Goal: Task Accomplishment & Management: Manage account settings

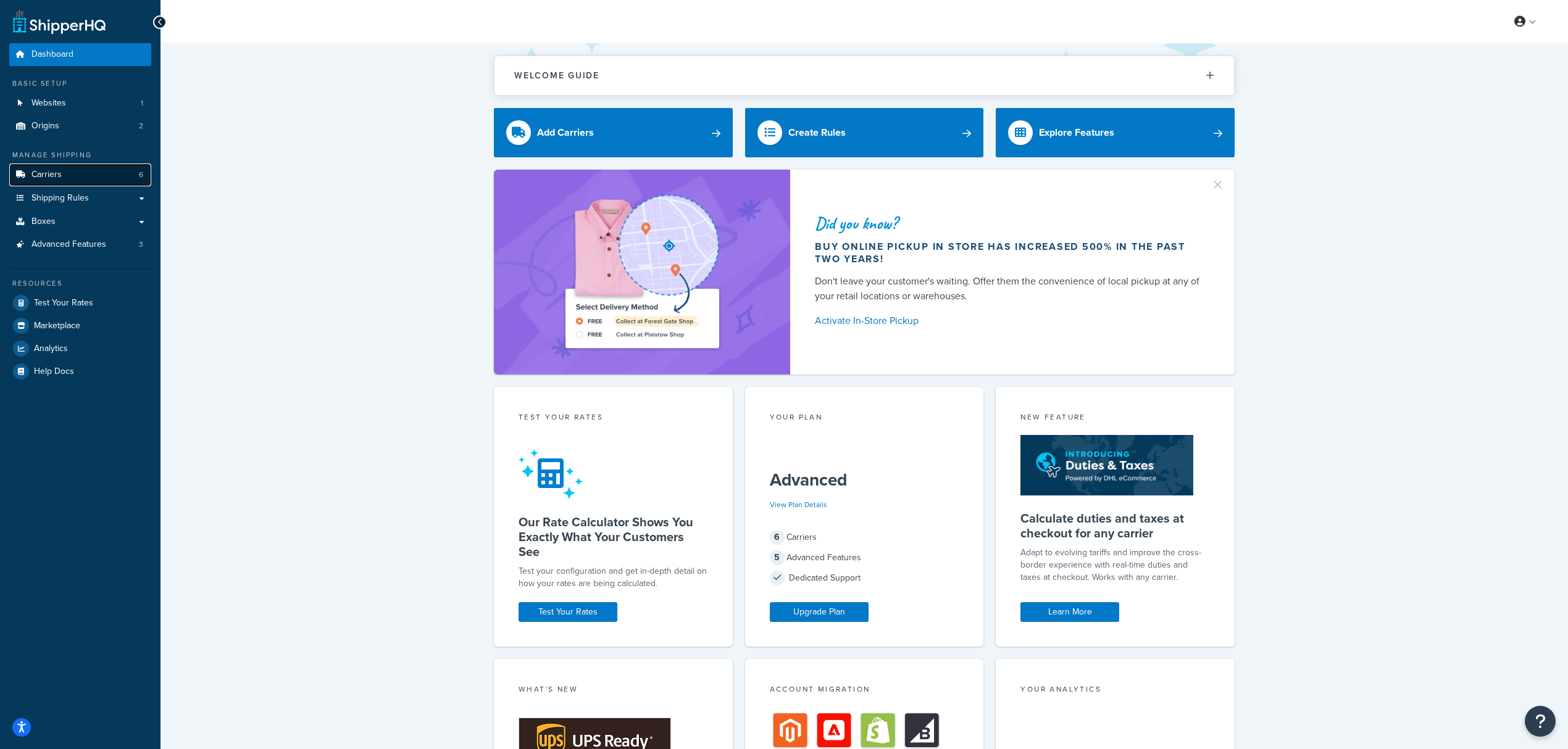
click at [65, 174] on link "Carriers 6" at bounding box center [80, 175] width 142 height 23
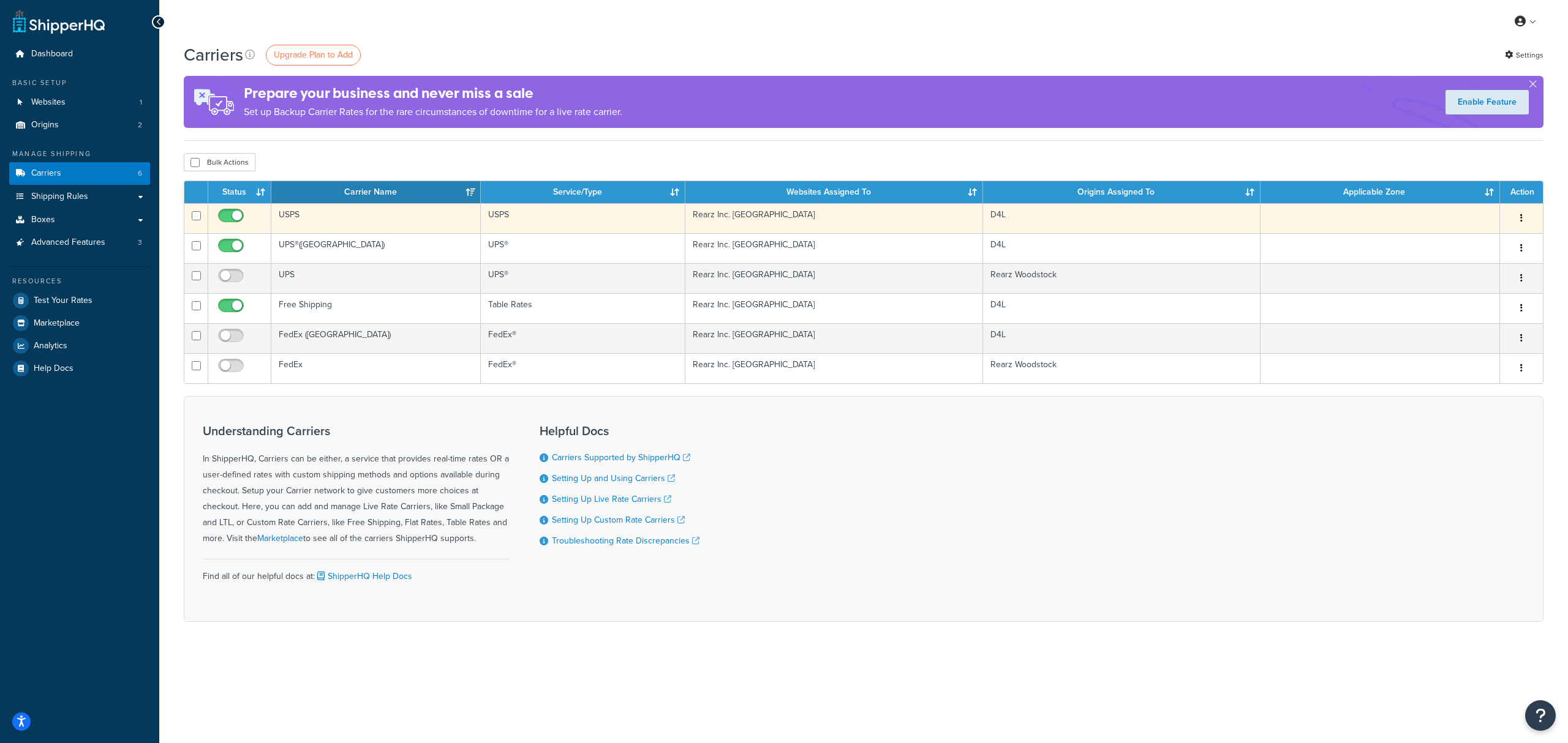
click at [361, 229] on td "USPS" at bounding box center [376, 218] width 209 height 30
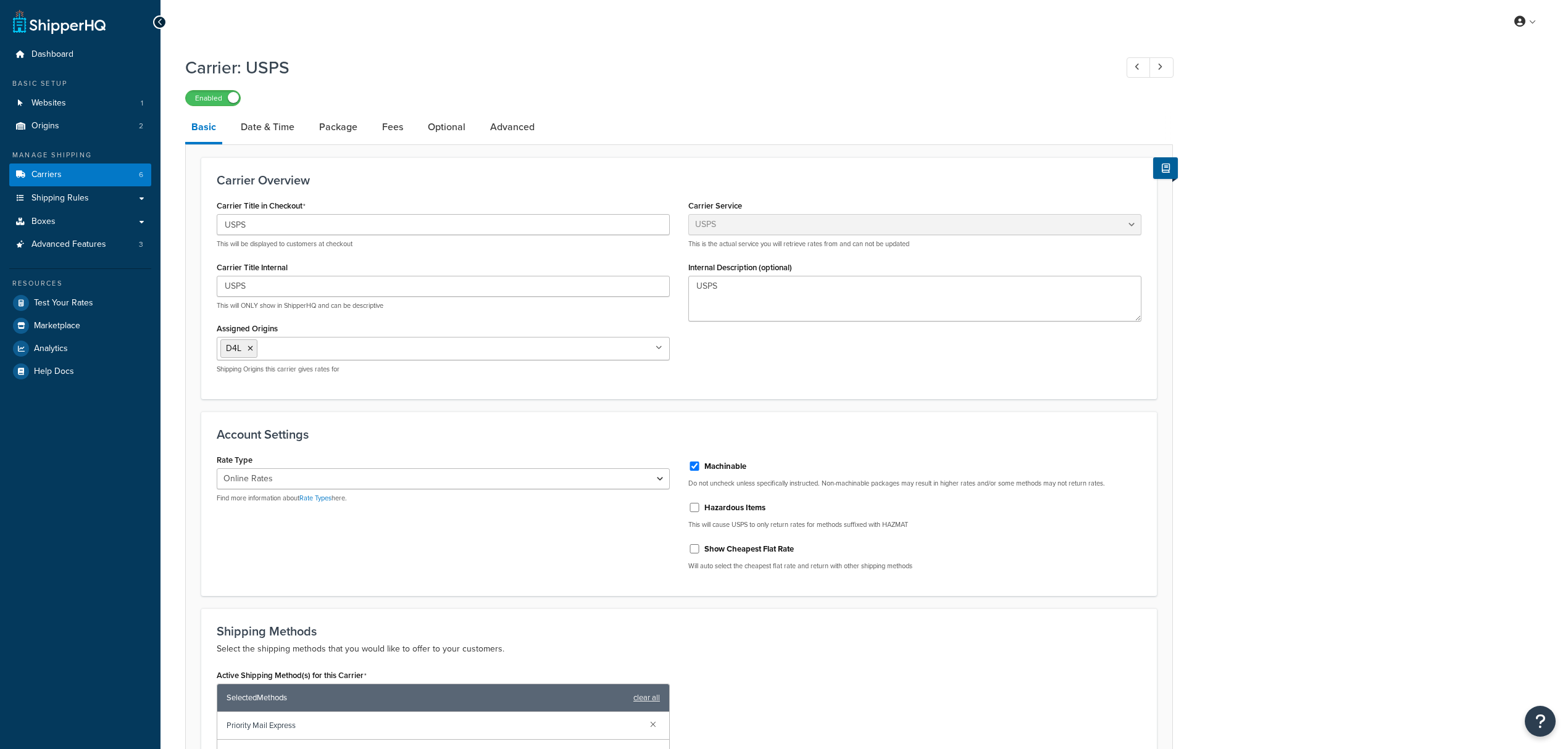
select select "usps"
select select "ONLINE"
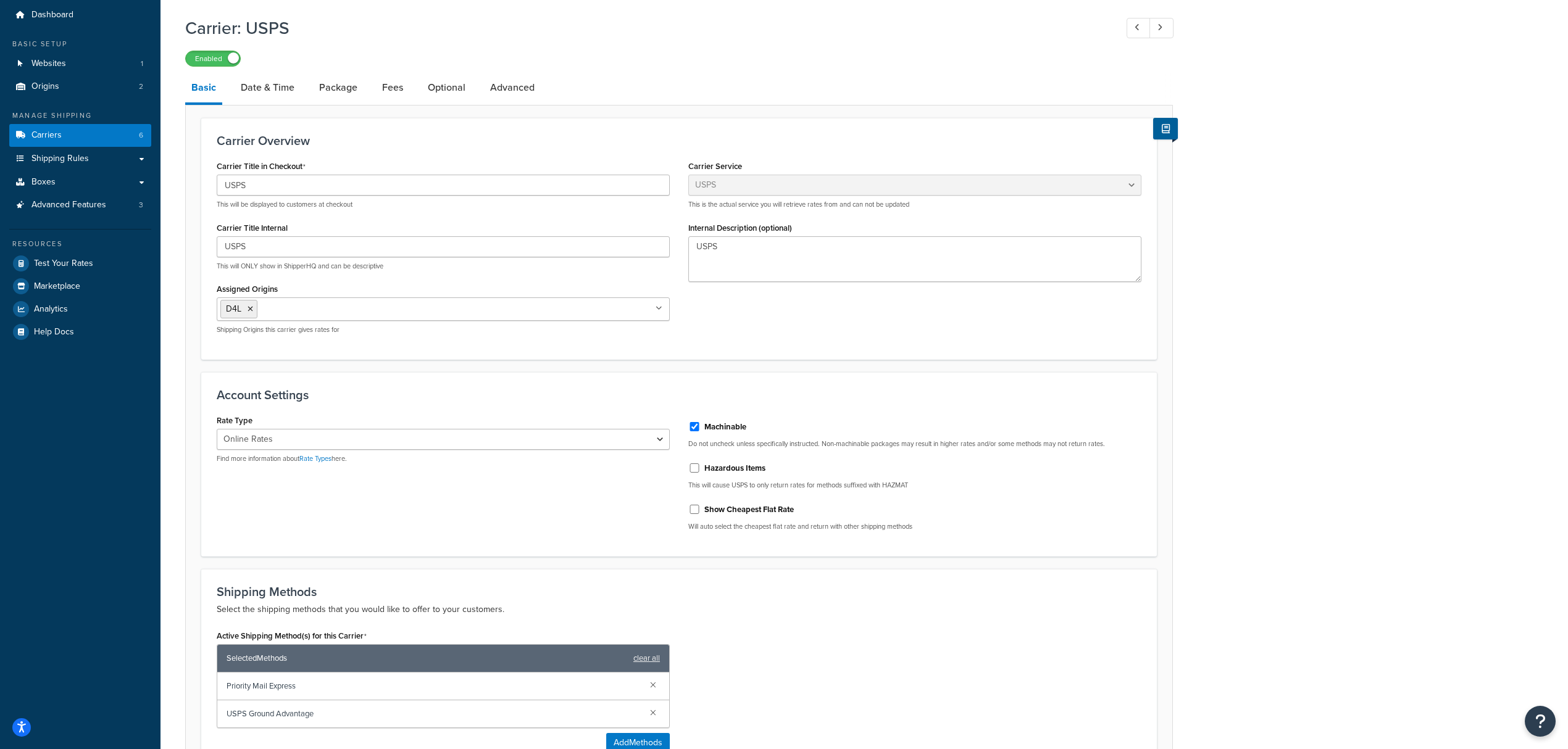
scroll to position [82, 0]
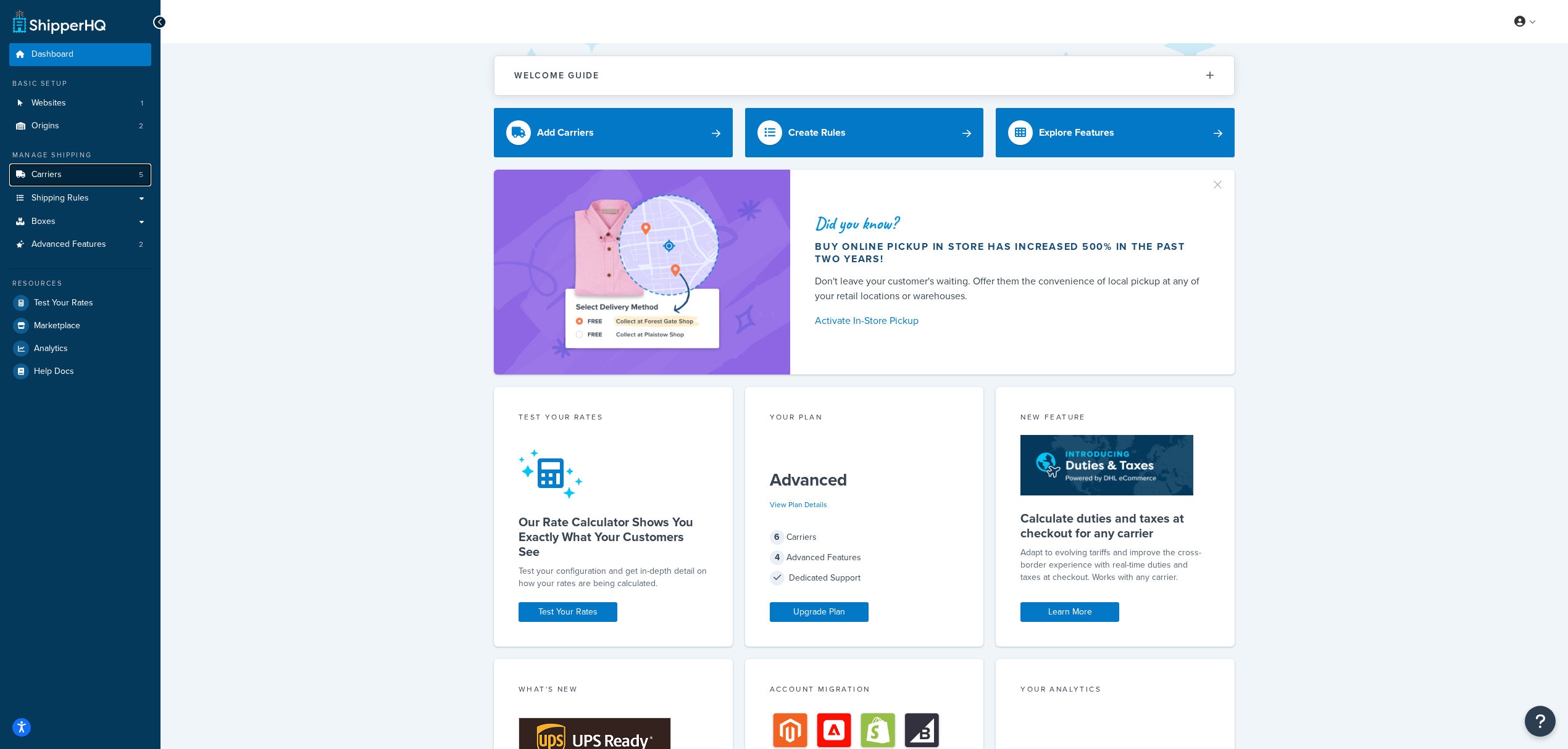
click at [90, 177] on link "Carriers 5" at bounding box center [80, 175] width 142 height 23
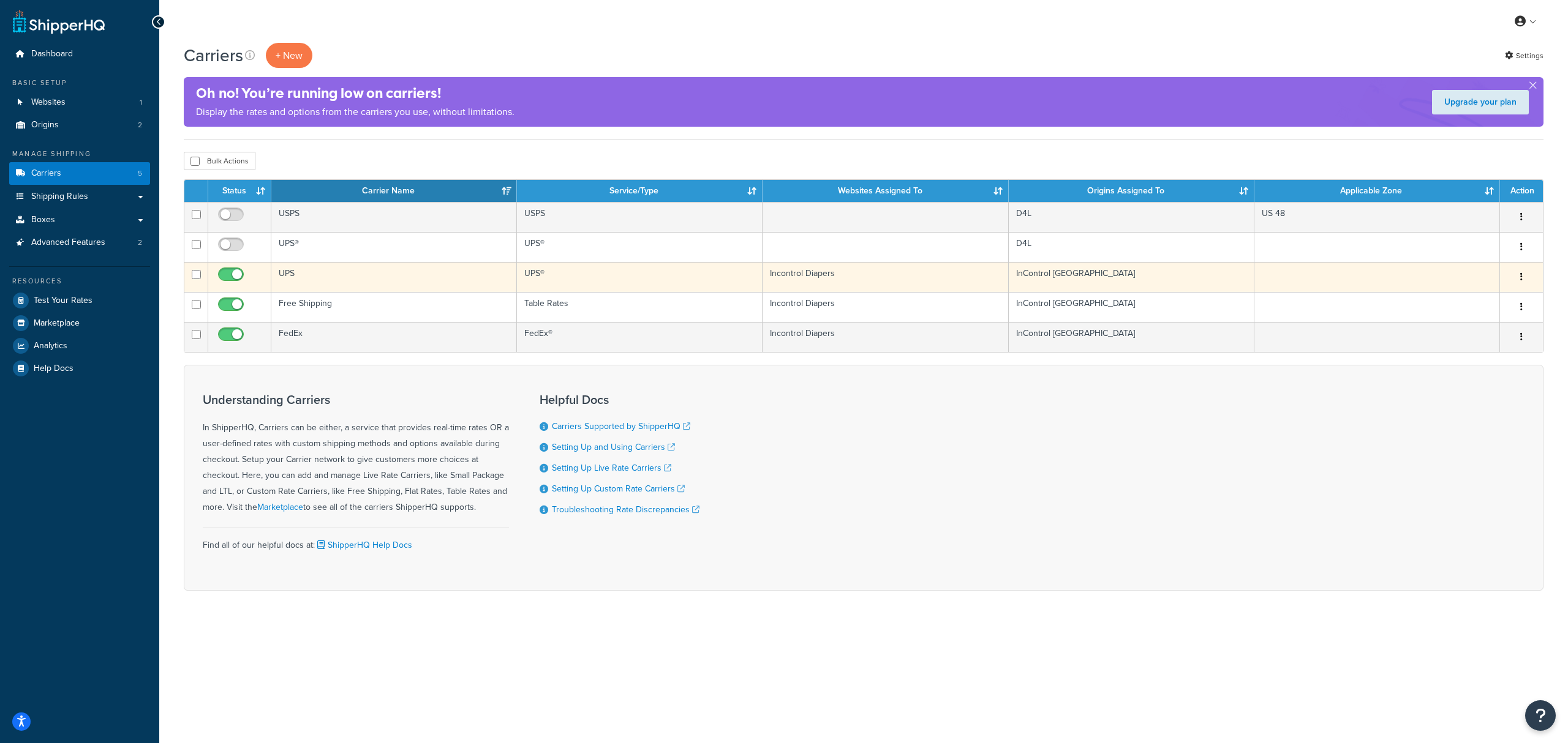
click at [334, 284] on td "UPS" at bounding box center [394, 277] width 246 height 30
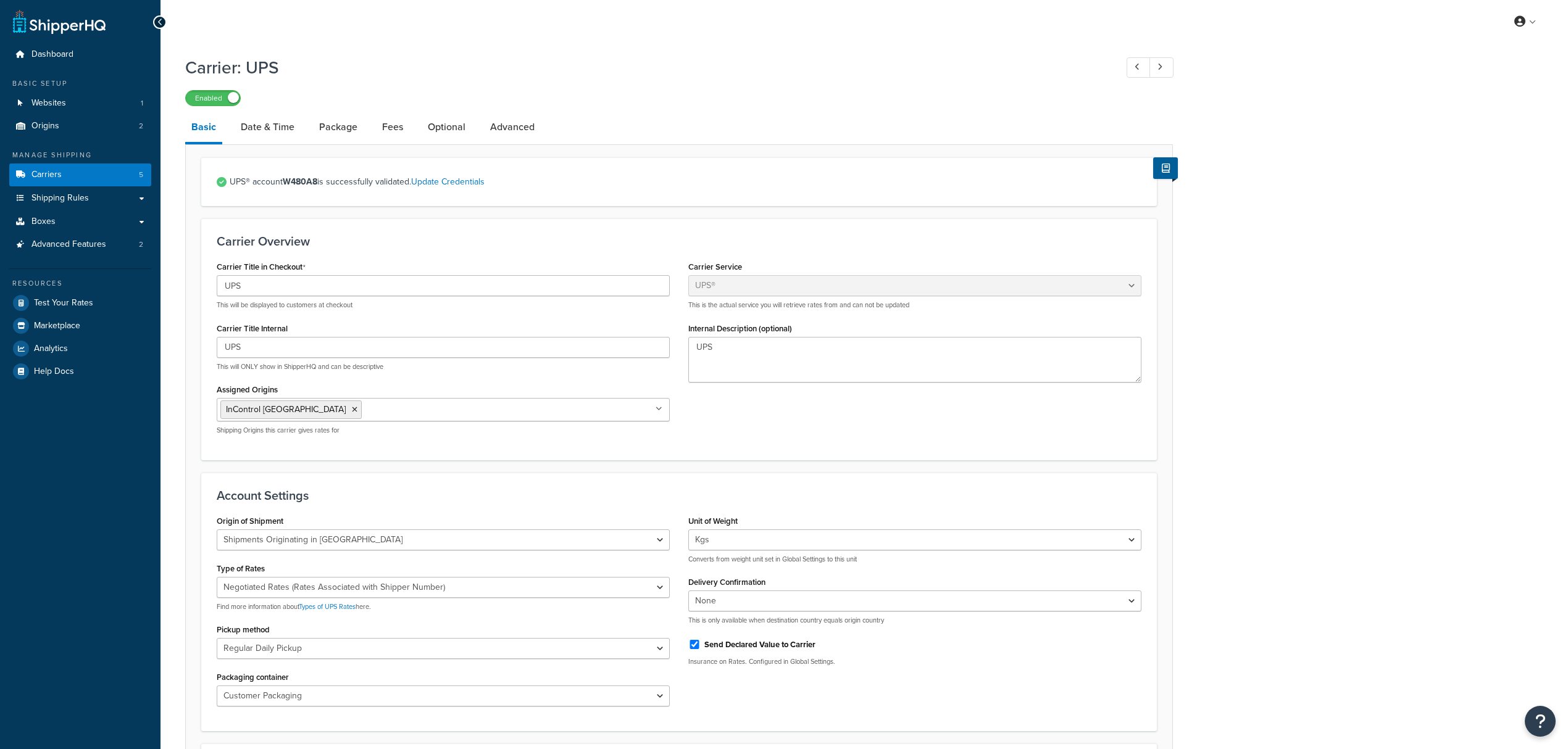
select select "ups"
select select "can"
select select "kg"
click at [267, 134] on link "Date & Time" at bounding box center [268, 127] width 66 height 30
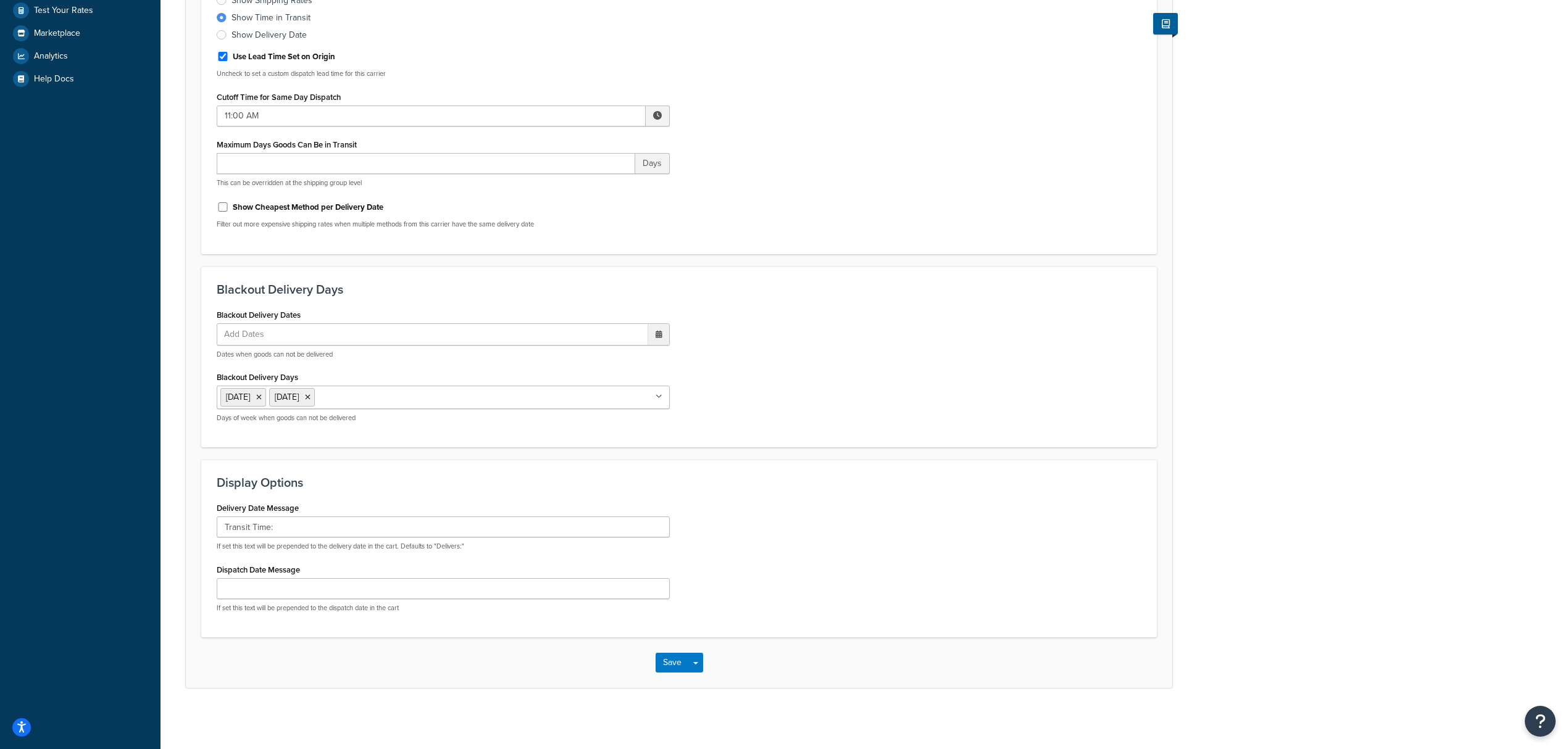
scroll to position [294, 0]
click at [423, 525] on input "Transit Time:" at bounding box center [443, 526] width 453 height 21
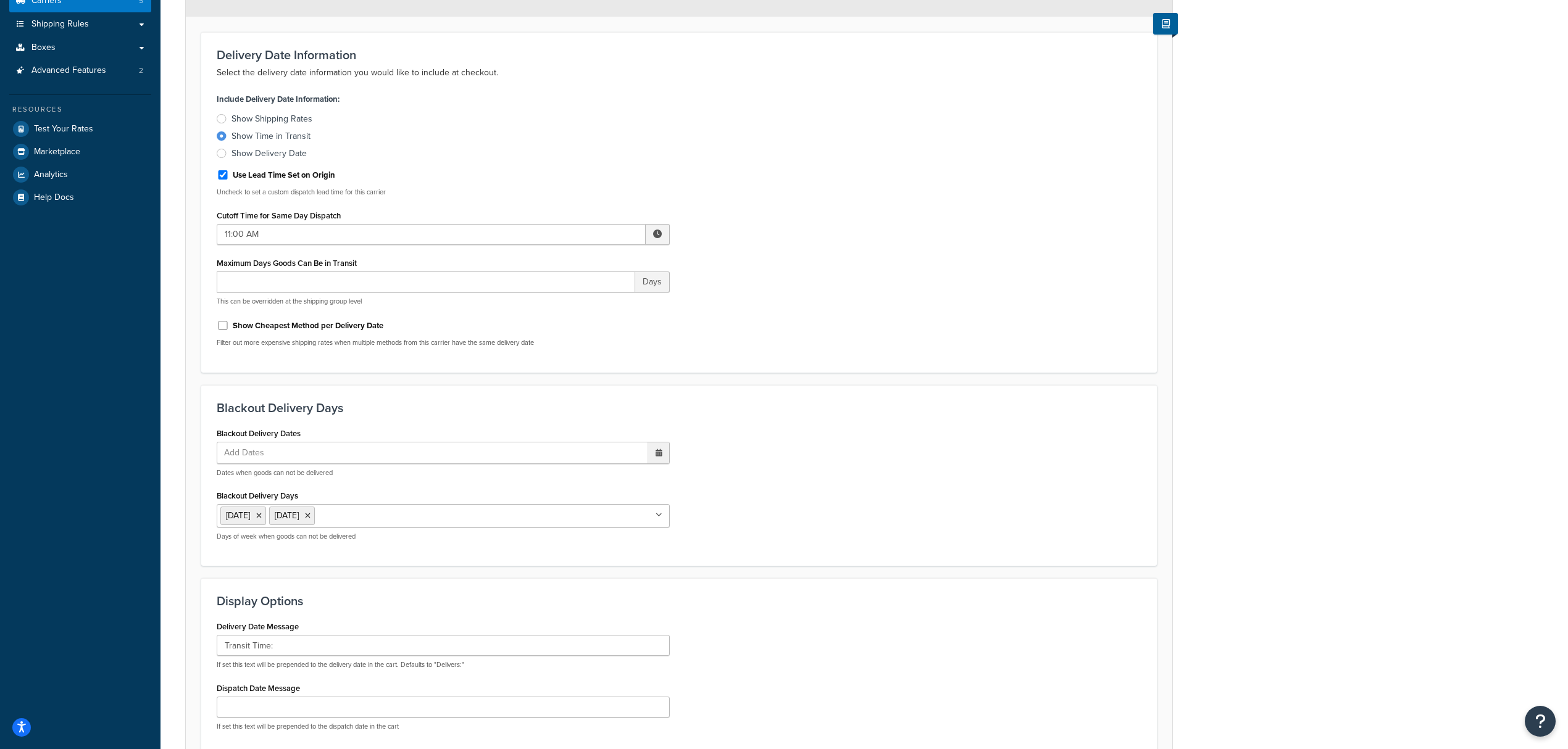
scroll to position [0, 0]
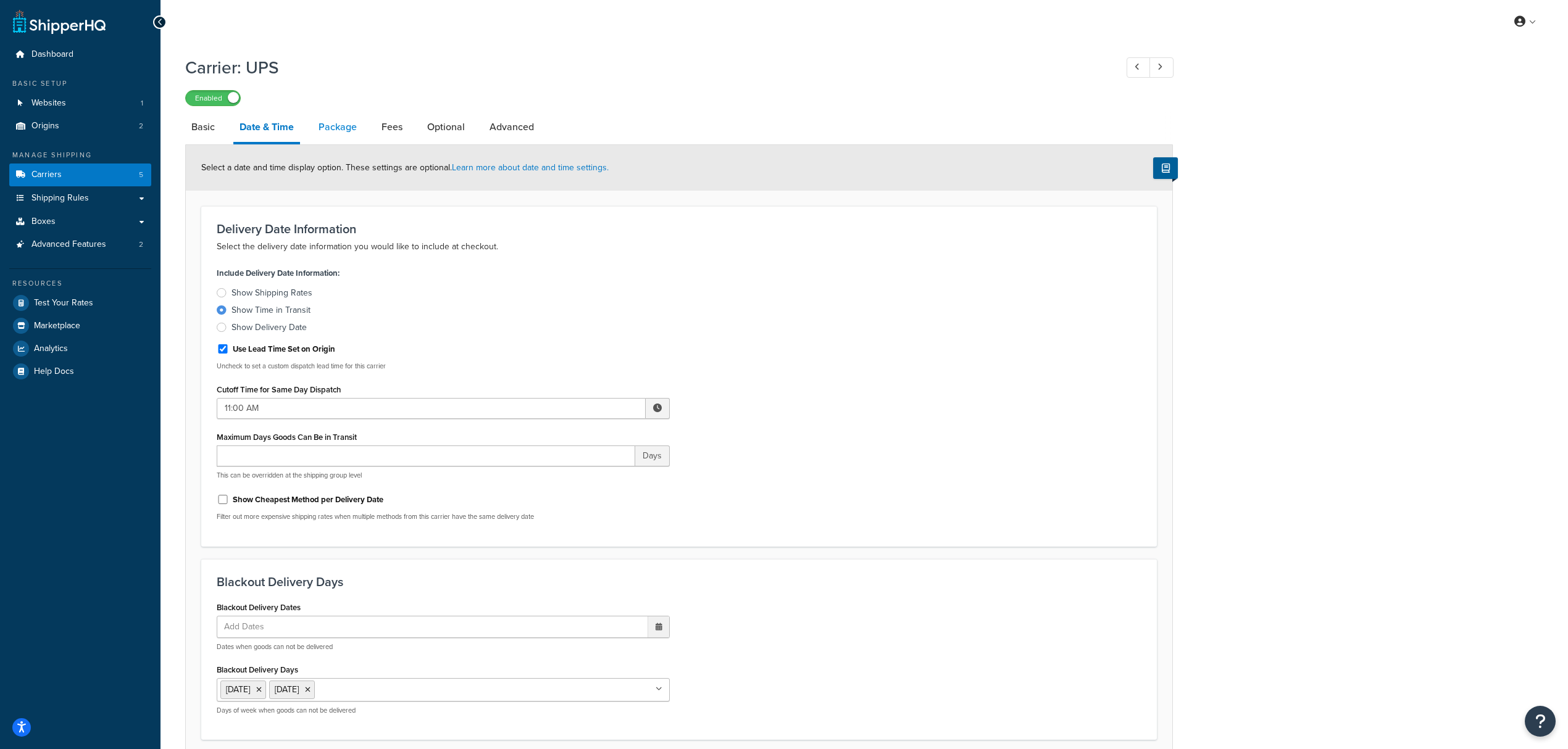
click at [338, 134] on link "Package" at bounding box center [338, 127] width 50 height 30
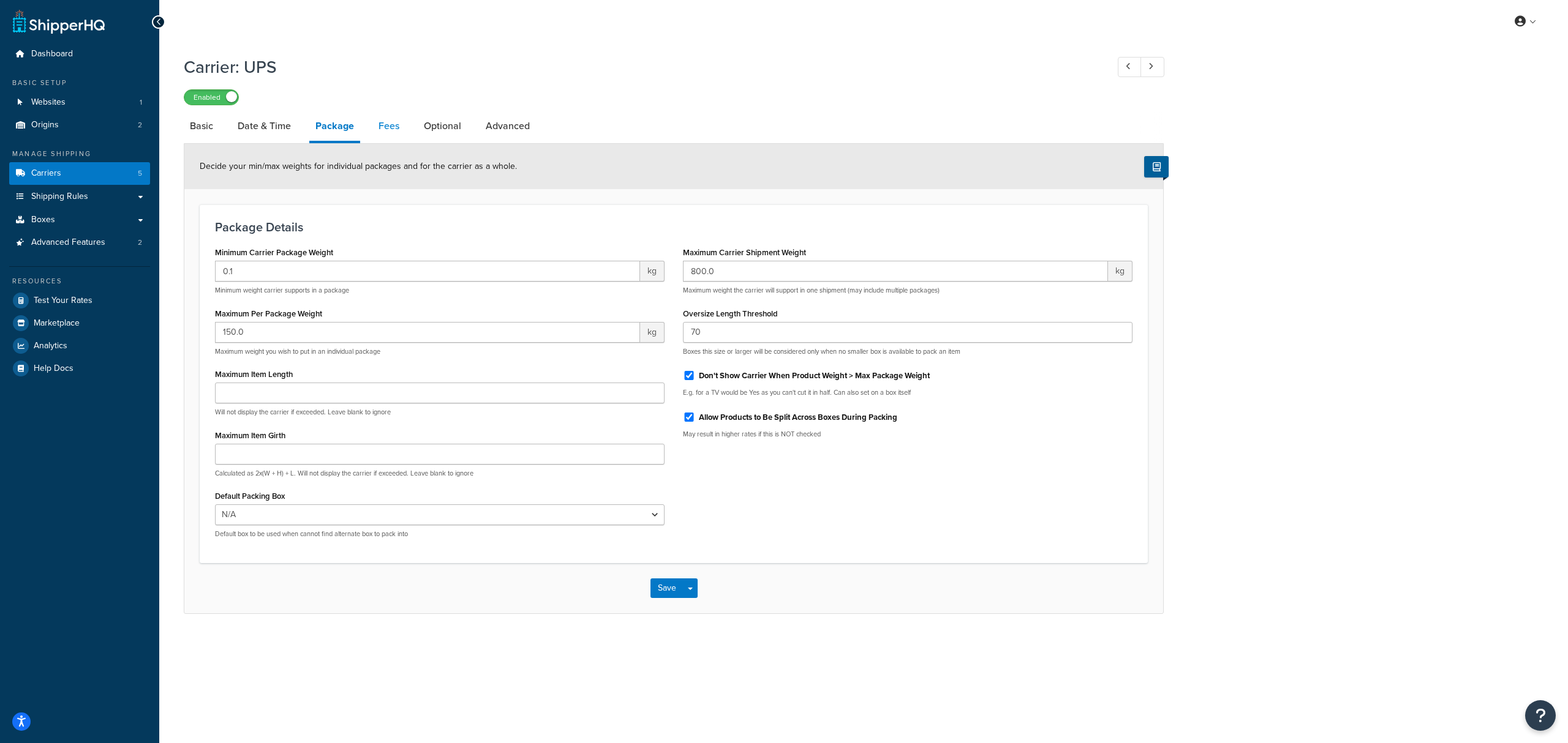
click at [392, 128] on link "Fees" at bounding box center [389, 126] width 33 height 30
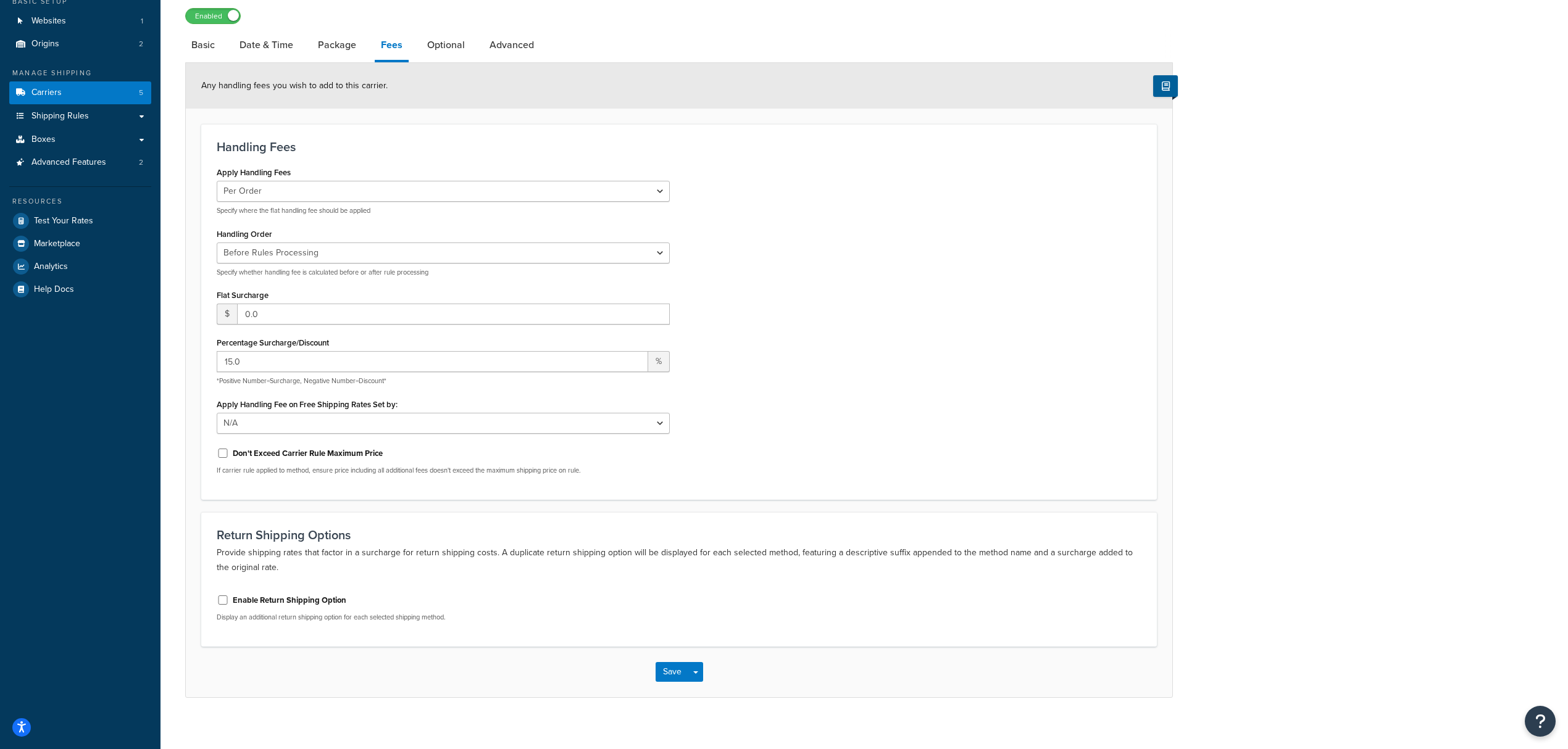
scroll to position [93, 0]
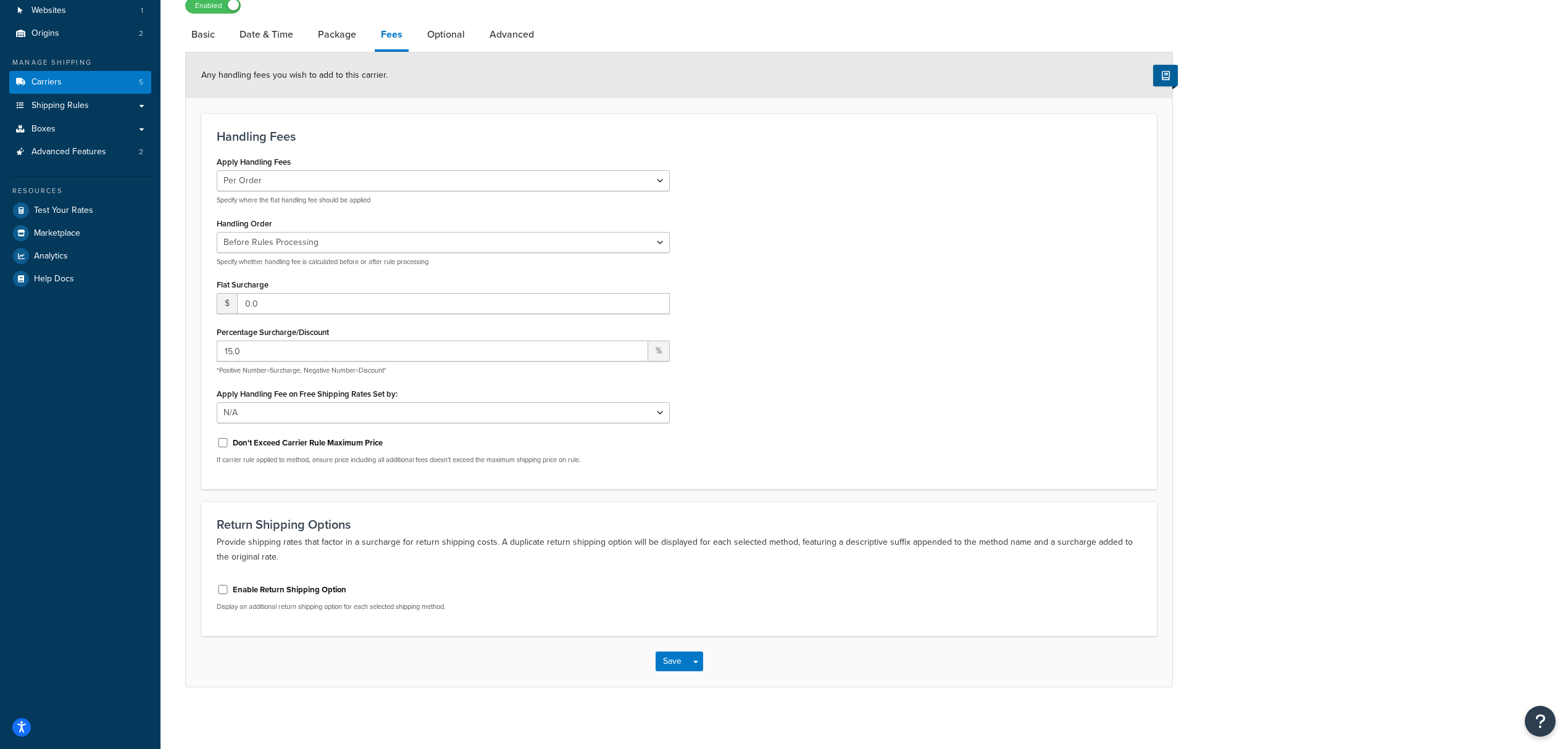
click at [437, 39] on link "Optional" at bounding box center [446, 35] width 50 height 30
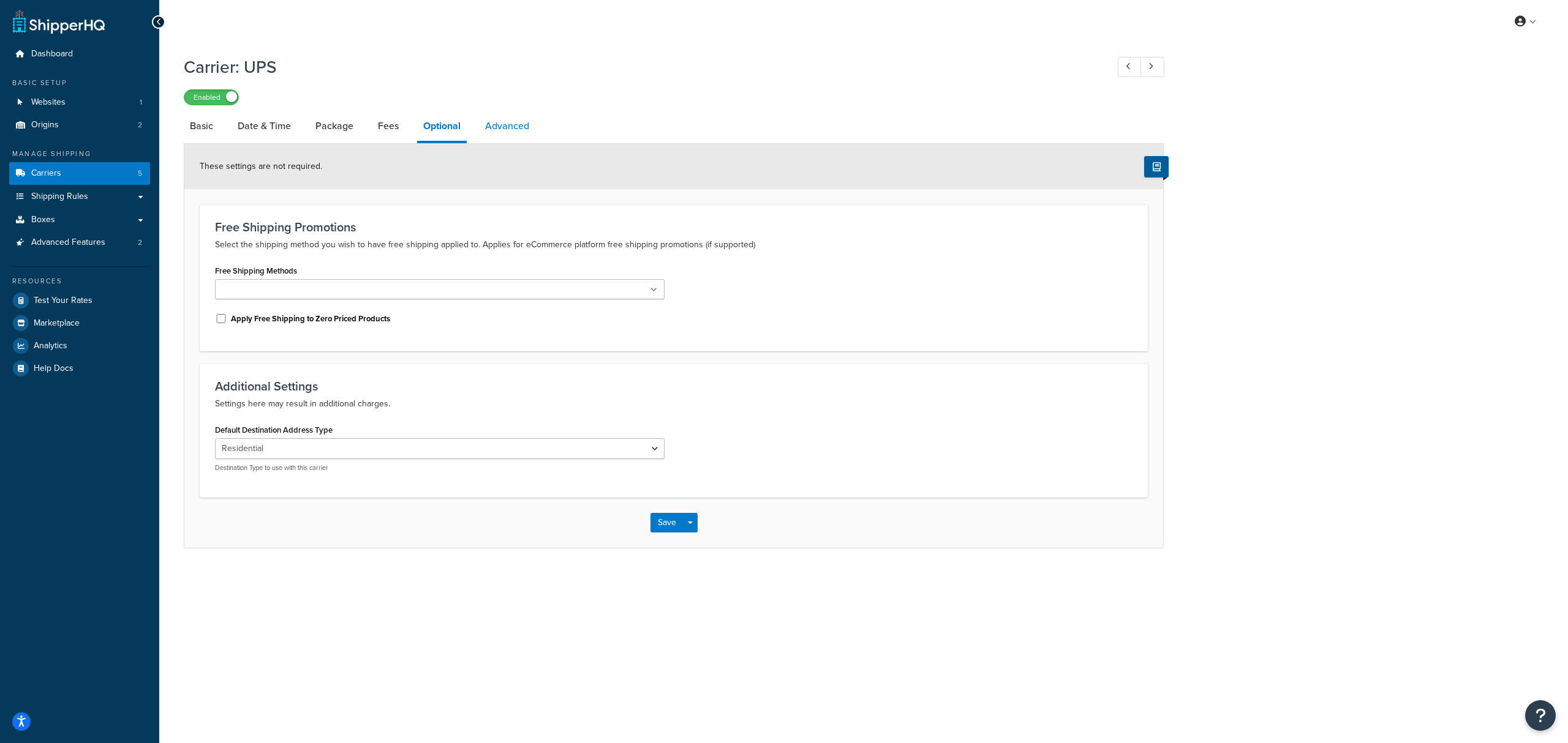
click at [522, 115] on link "Advanced" at bounding box center [507, 126] width 56 height 30
select select "false"
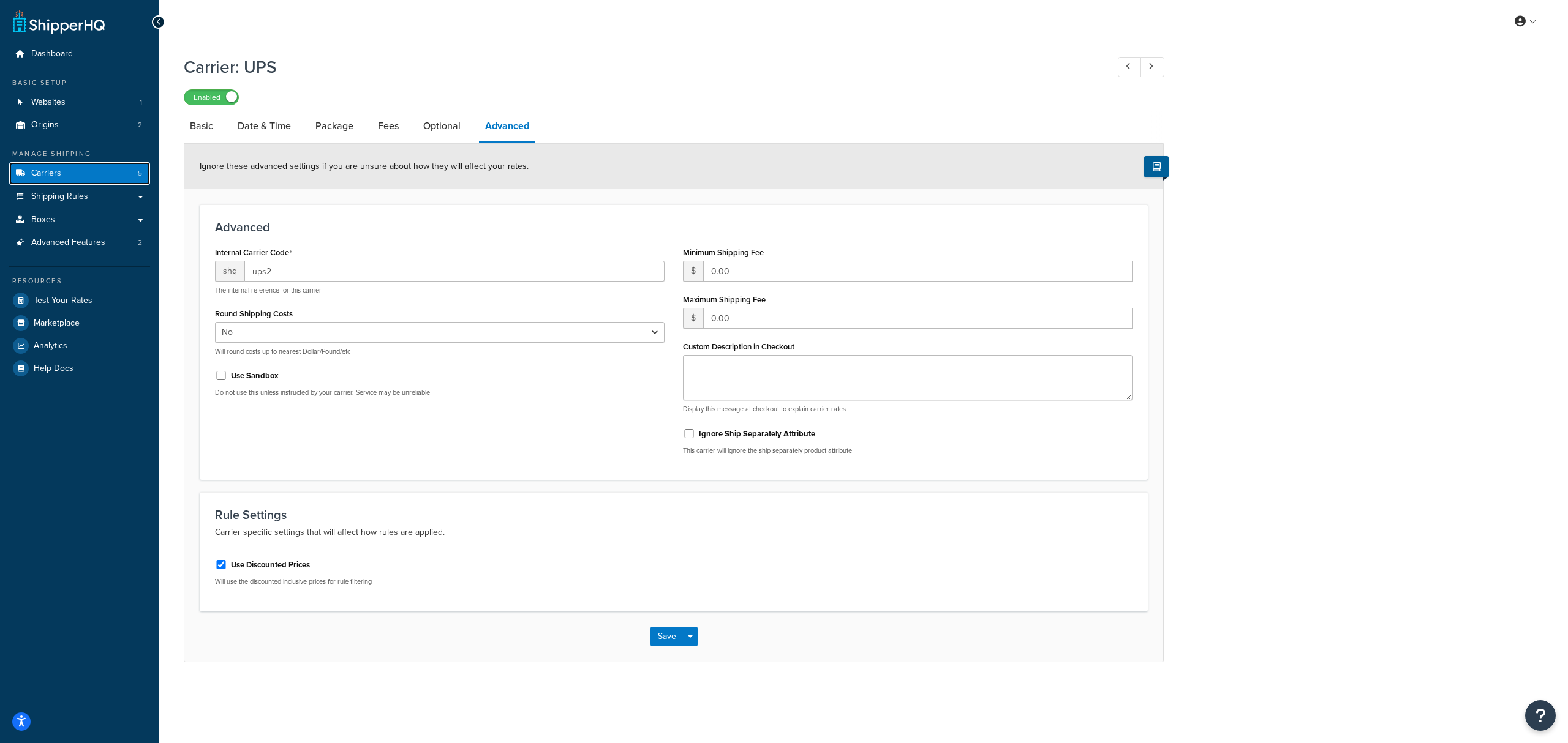
click at [88, 176] on link "Carriers 5" at bounding box center [80, 174] width 141 height 23
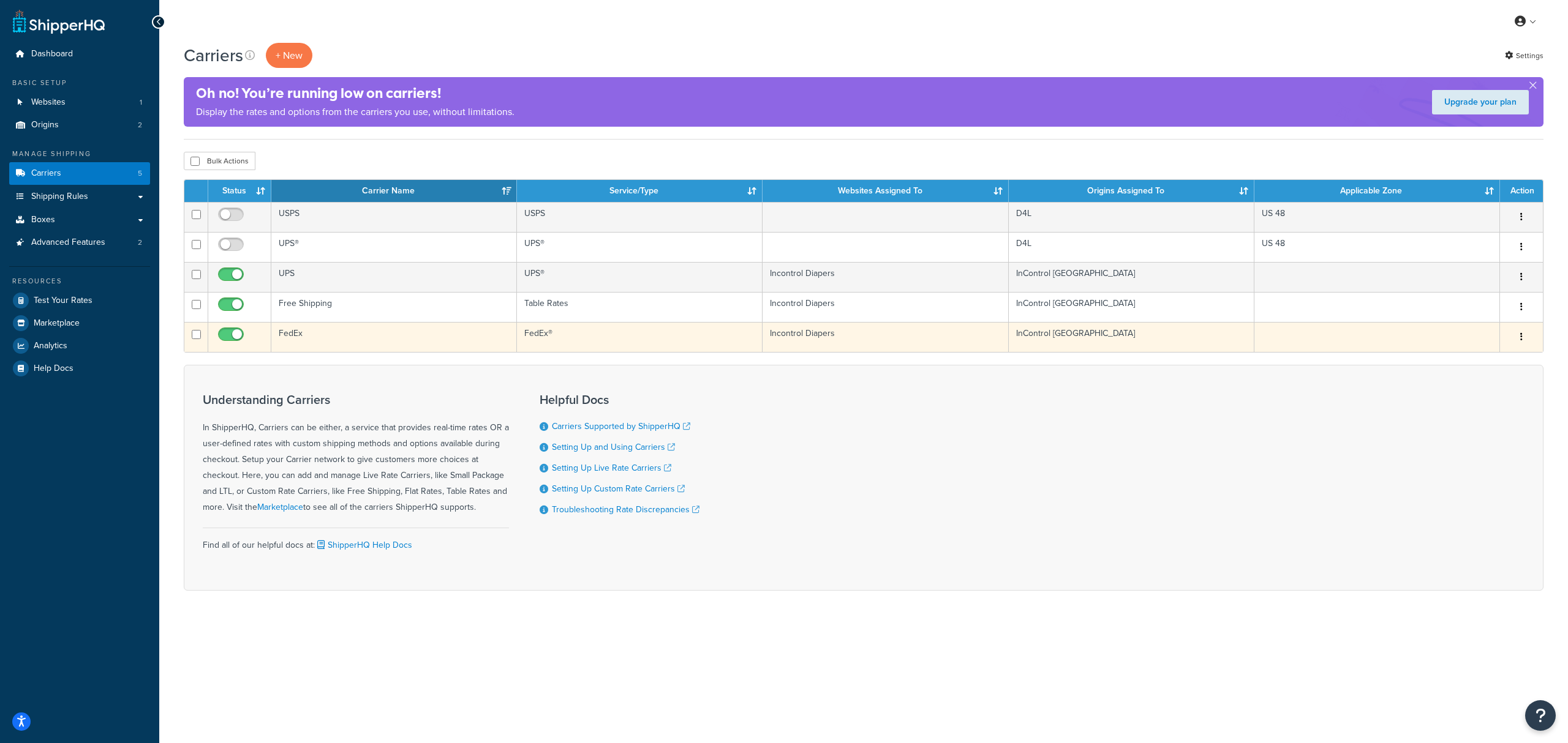
click at [370, 334] on td "FedEx" at bounding box center [394, 337] width 246 height 30
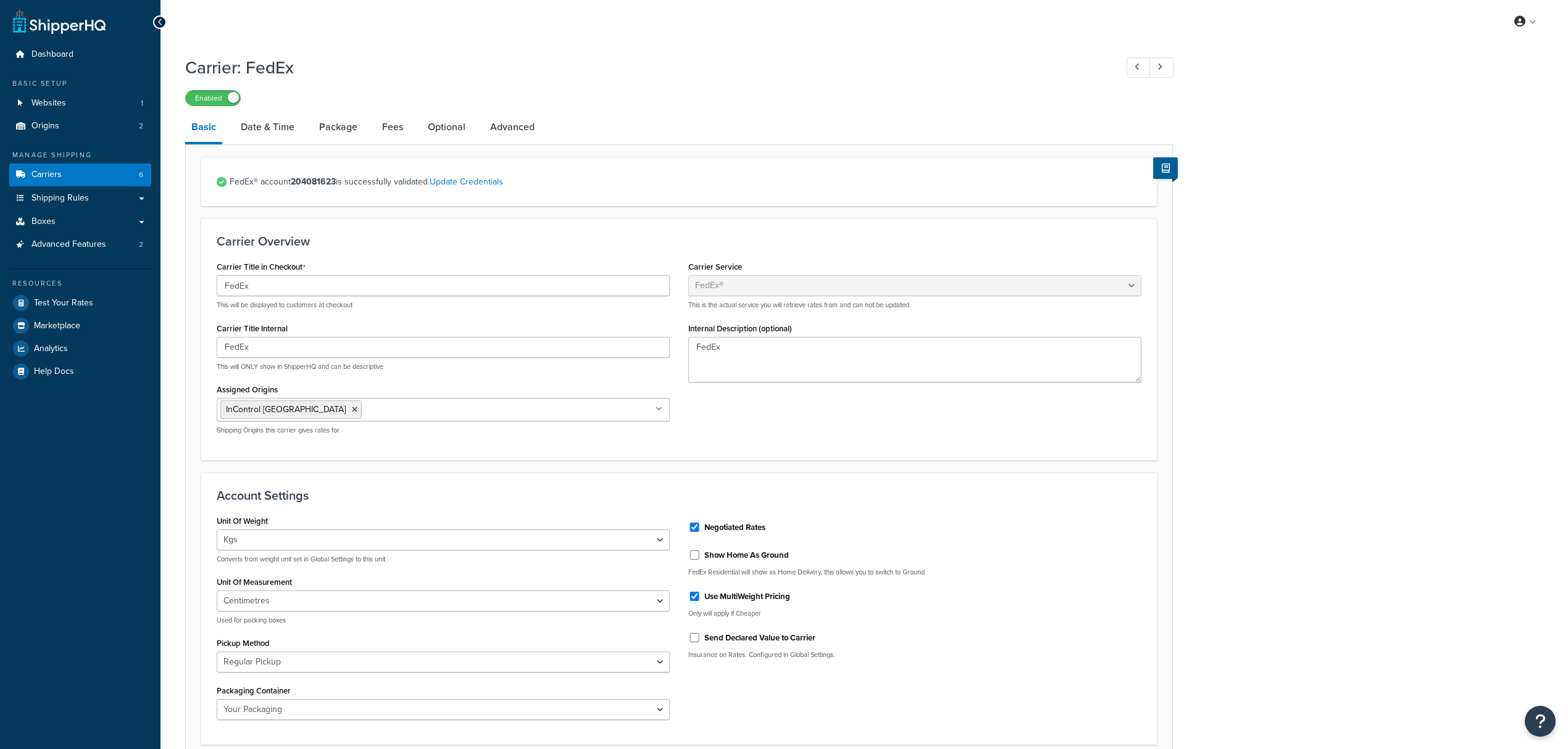
select select "fedEx"
select select "kg"
select select "CM"
select select "REGULAR_PICKUP"
select select "YOUR_PACKAGING"
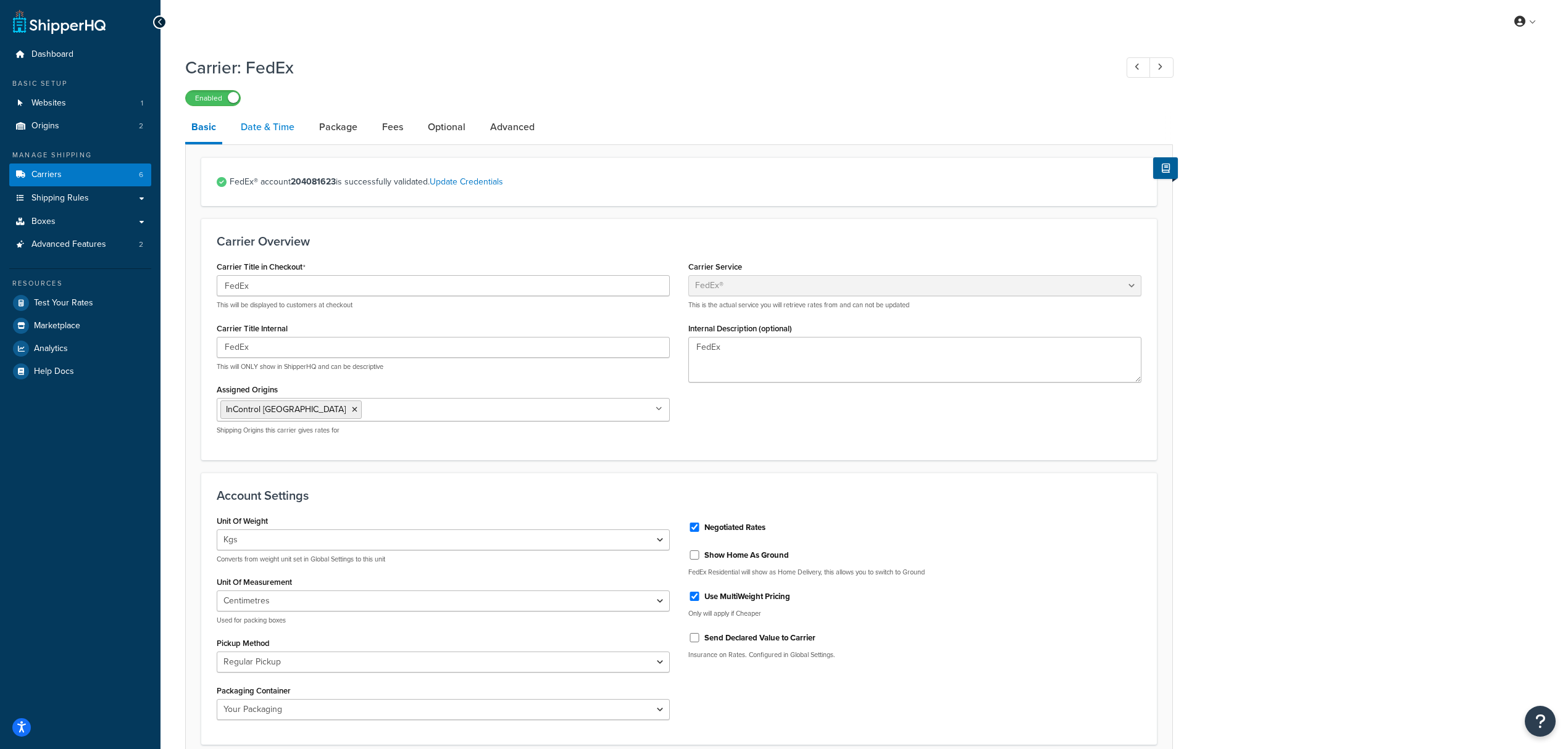
click at [286, 126] on link "Date & Time" at bounding box center [268, 127] width 66 height 30
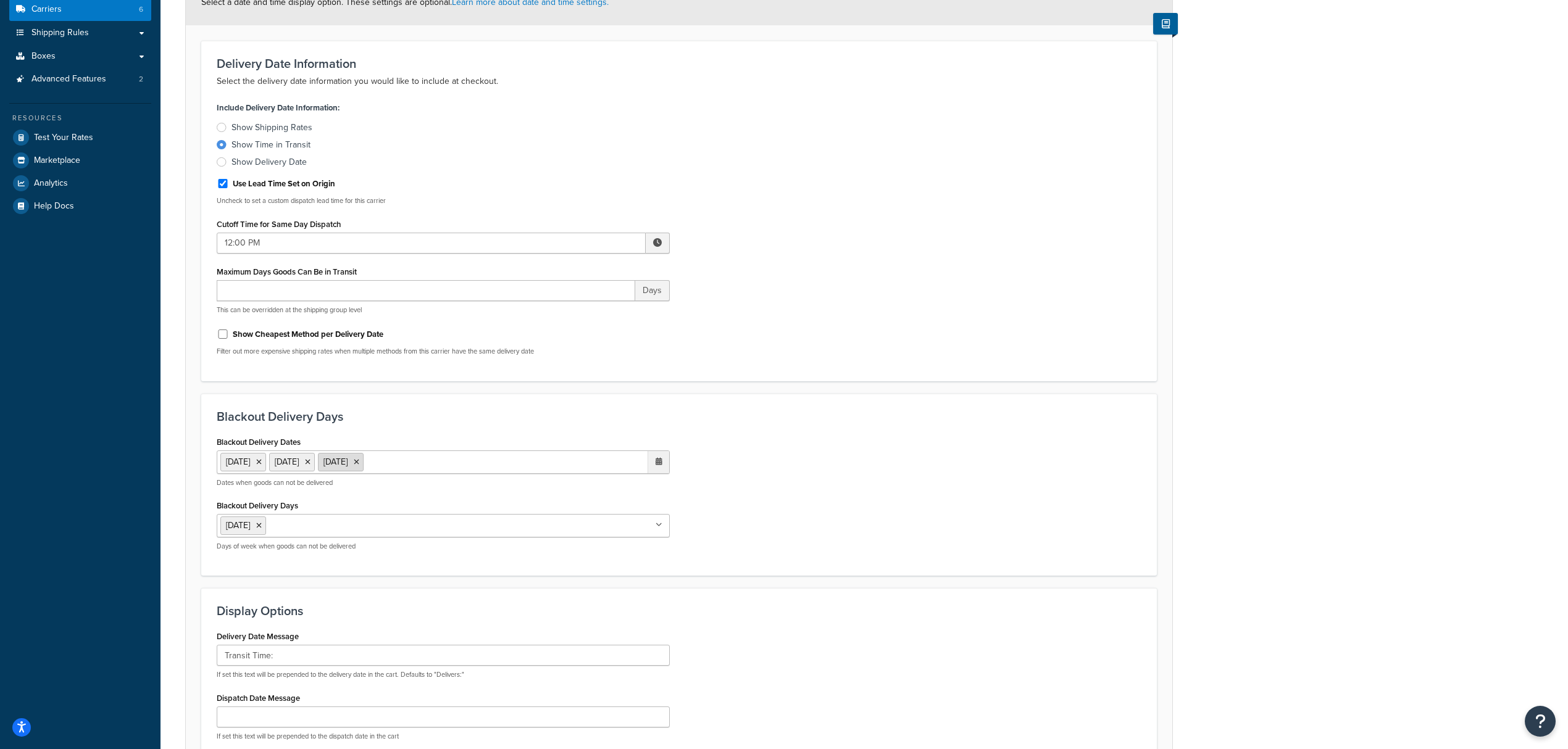
scroll to position [296, 0]
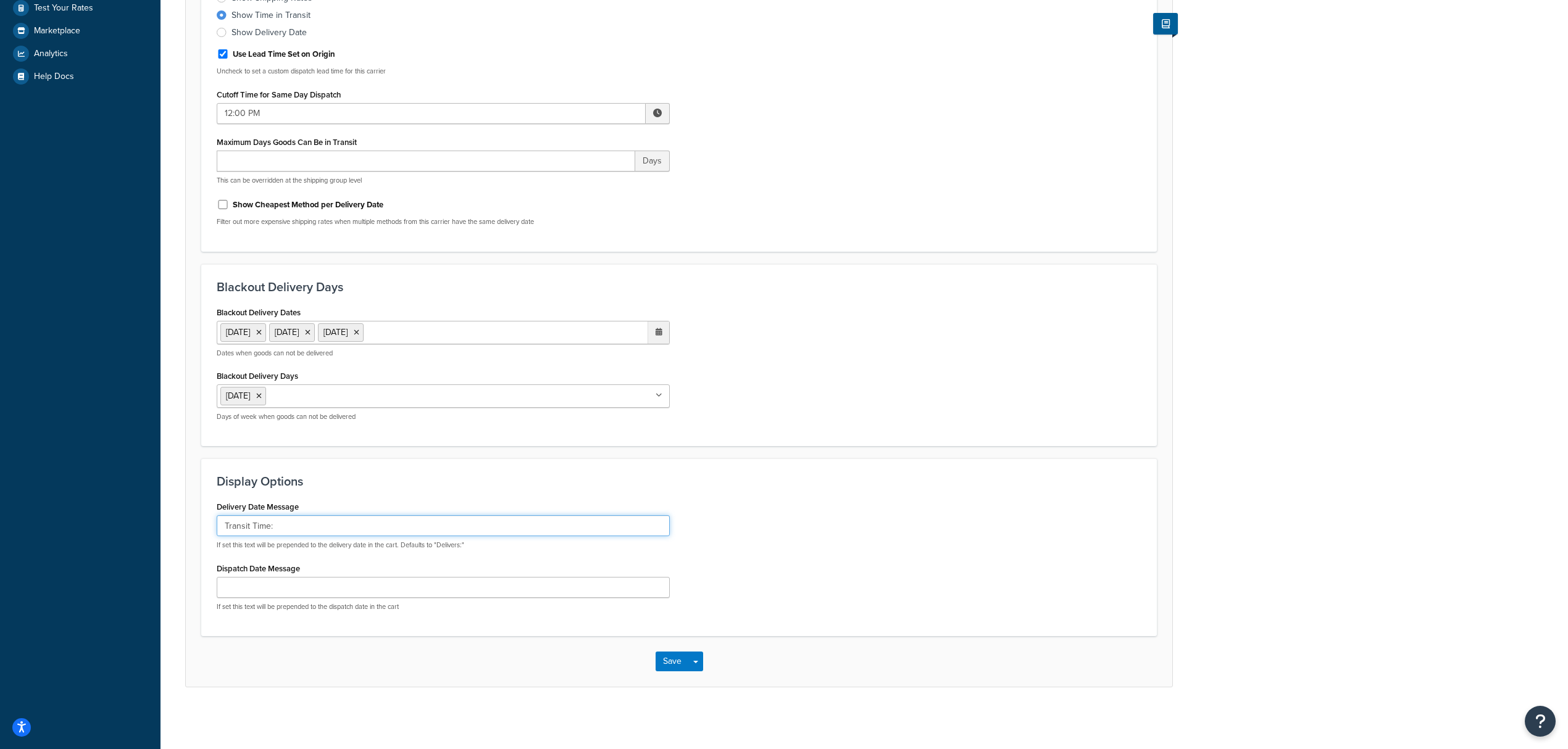
click at [302, 532] on input "Transit Time:" at bounding box center [443, 526] width 453 height 21
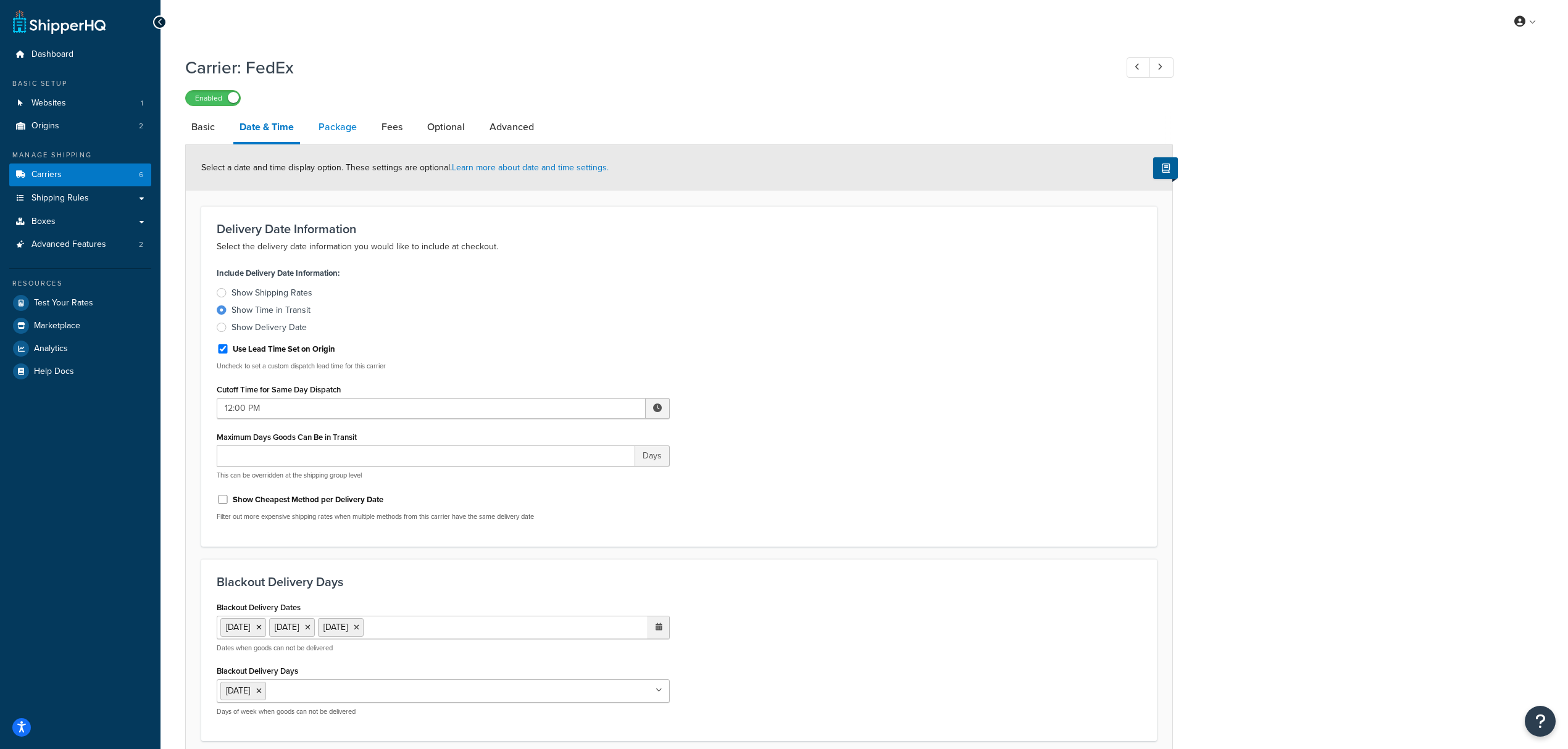
click at [324, 121] on link "Package" at bounding box center [338, 127] width 50 height 30
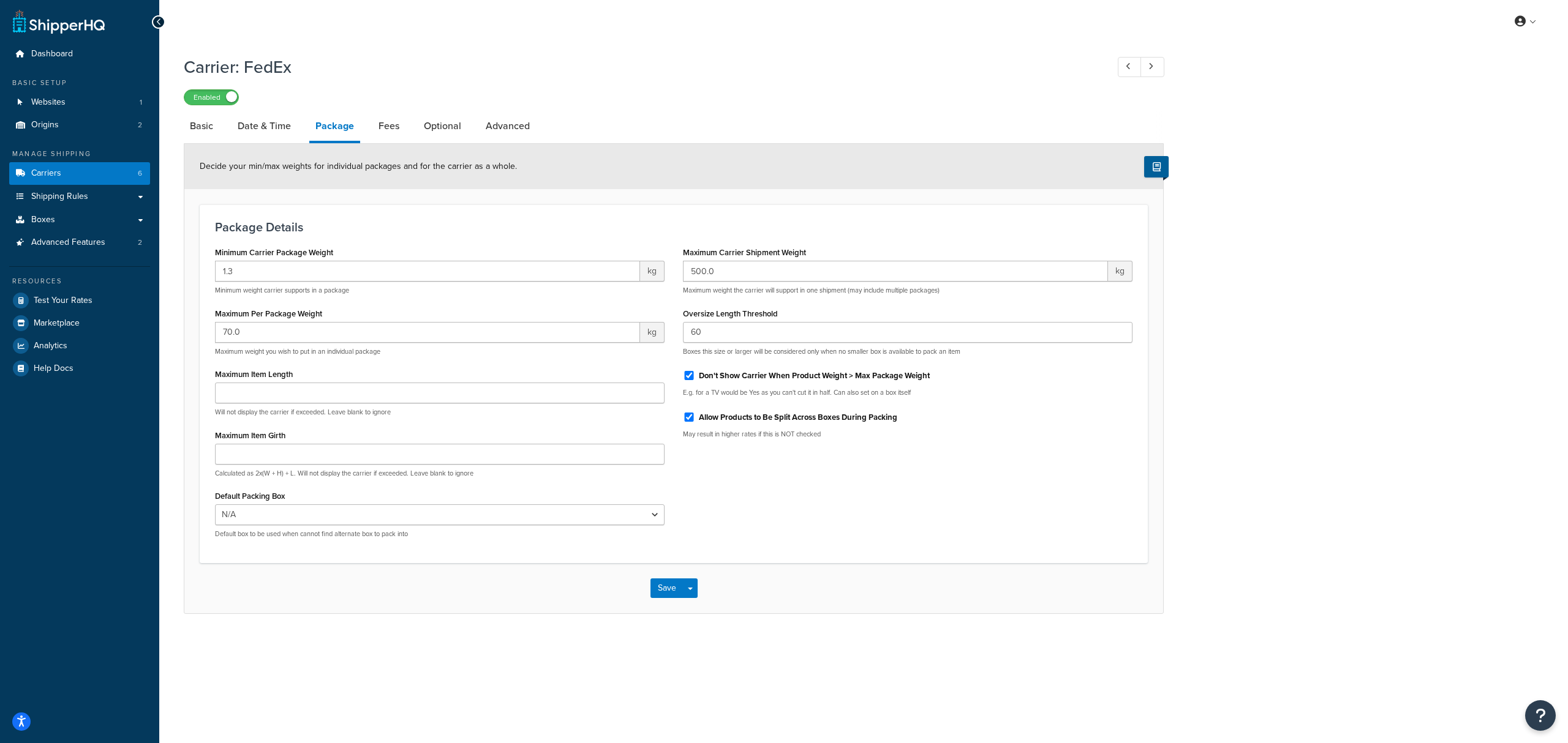
click at [405, 122] on li "Fees" at bounding box center [395, 126] width 45 height 30
click at [392, 125] on link "Fees" at bounding box center [389, 126] width 33 height 30
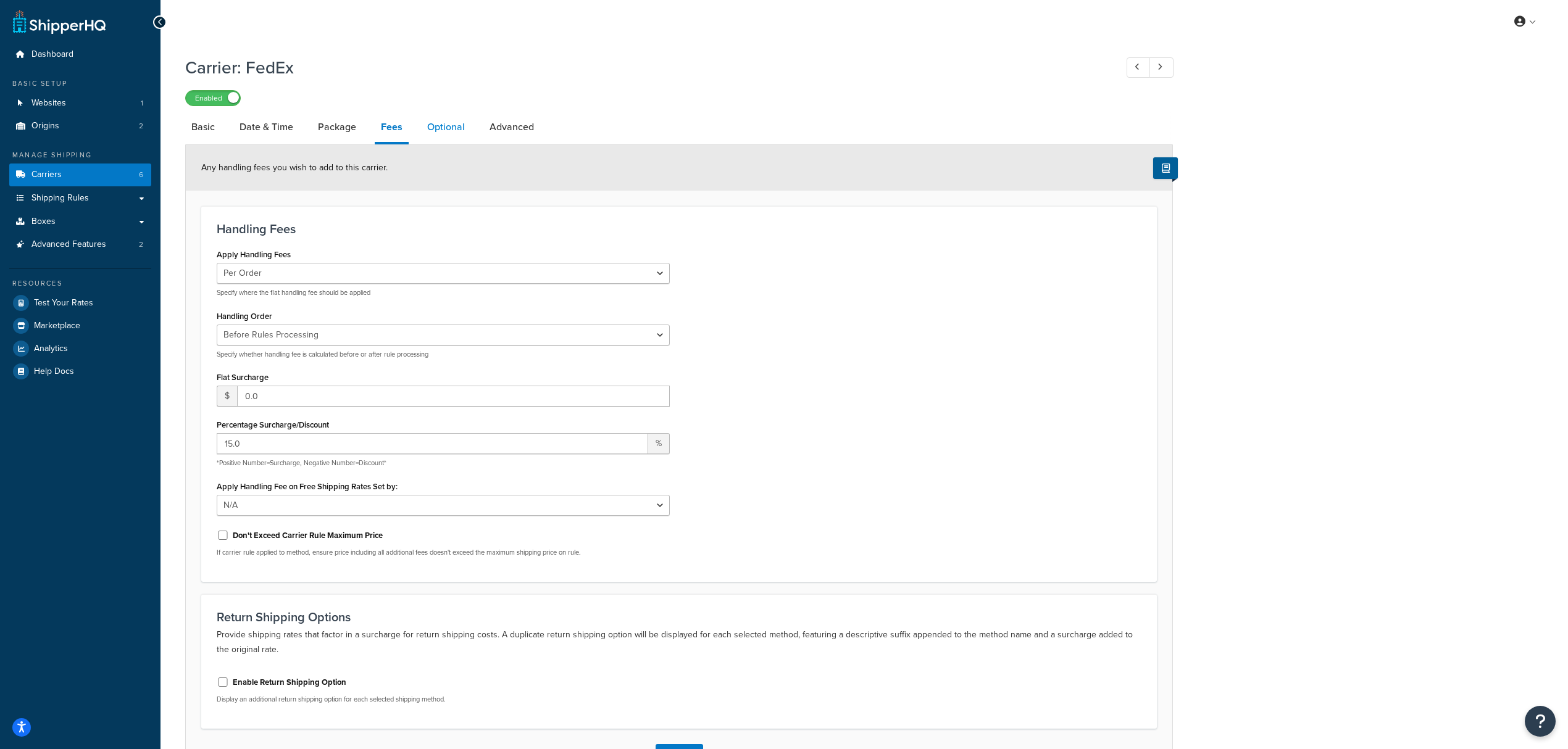
click at [455, 121] on link "Optional" at bounding box center [446, 127] width 50 height 30
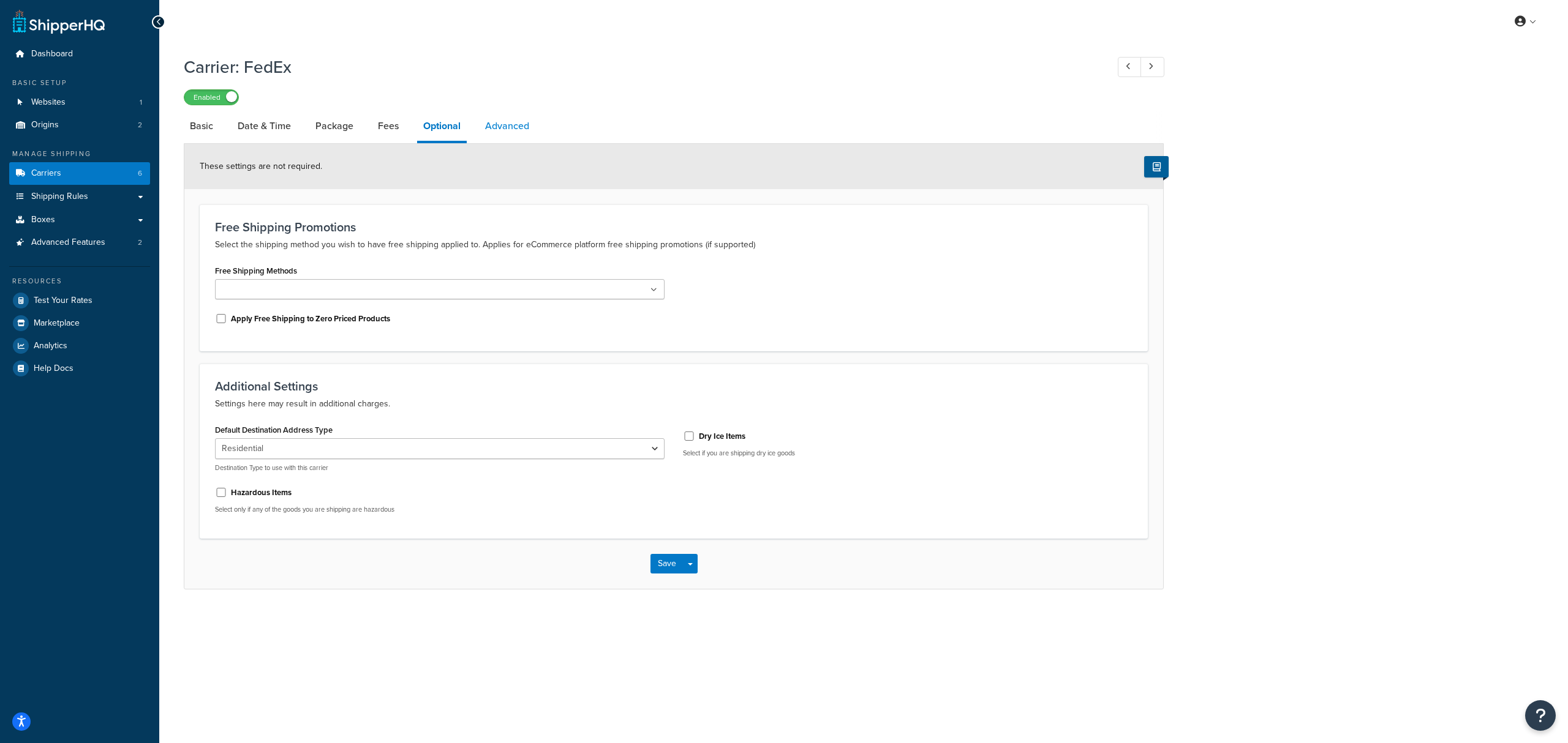
click at [496, 127] on link "Advanced" at bounding box center [507, 126] width 56 height 30
select select "false"
